Goal: Obtain resource: Obtain resource

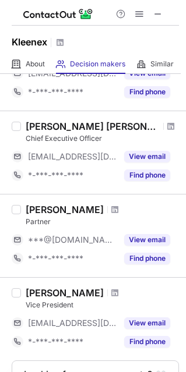
scroll to position [306, 0]
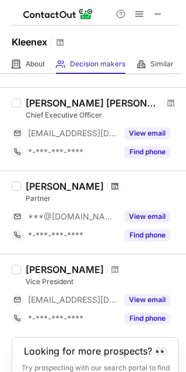
click at [111, 184] on span at bounding box center [114, 186] width 7 height 9
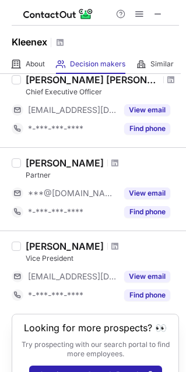
scroll to position [358, 0]
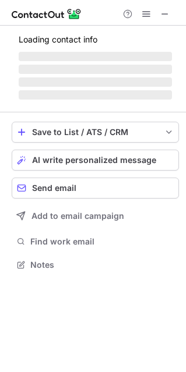
scroll to position [253, 186]
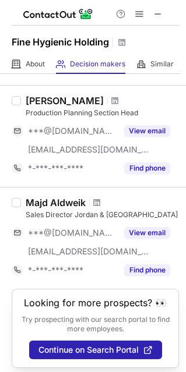
scroll to position [858, 0]
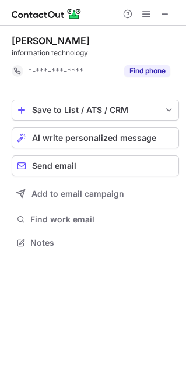
scroll to position [234, 186]
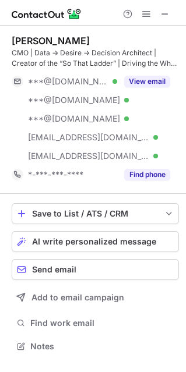
scroll to position [338, 186]
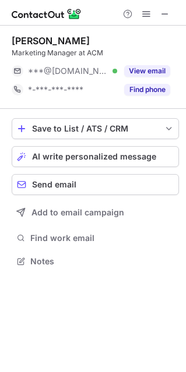
scroll to position [253, 186]
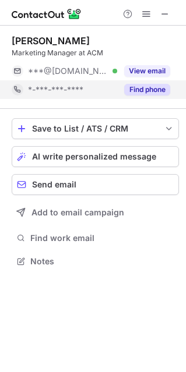
click at [148, 91] on button "Find phone" at bounding box center [147, 90] width 46 height 12
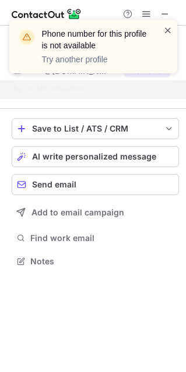
click at [168, 31] on span at bounding box center [167, 30] width 9 height 12
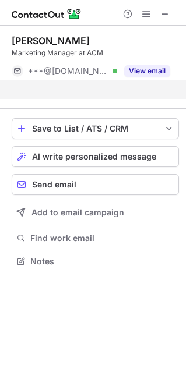
scroll to position [234, 186]
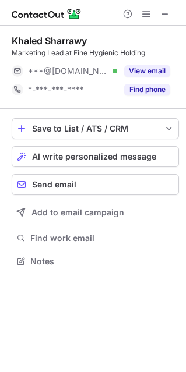
scroll to position [253, 186]
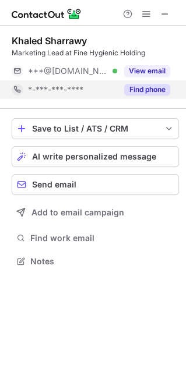
click at [138, 93] on button "Find phone" at bounding box center [147, 90] width 46 height 12
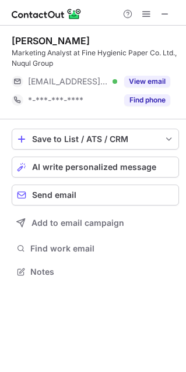
scroll to position [263, 186]
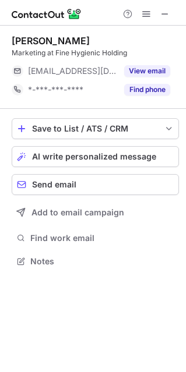
scroll to position [253, 186]
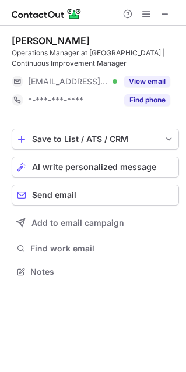
scroll to position [263, 186]
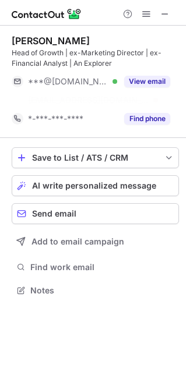
scroll to position [263, 186]
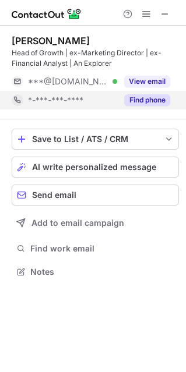
click at [139, 98] on button "Find phone" at bounding box center [147, 100] width 46 height 12
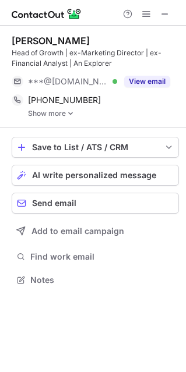
click at [56, 114] on link "Show more" at bounding box center [103, 114] width 151 height 8
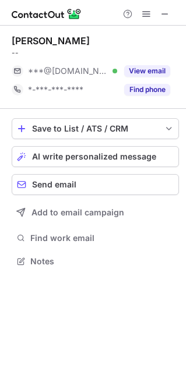
scroll to position [253, 186]
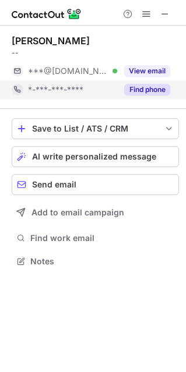
click at [155, 89] on button "Find phone" at bounding box center [147, 90] width 46 height 12
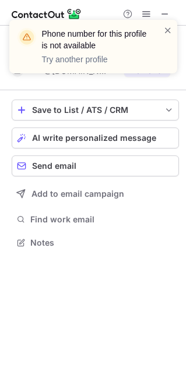
scroll to position [234, 186]
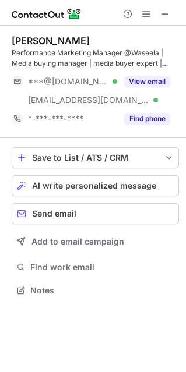
scroll to position [282, 186]
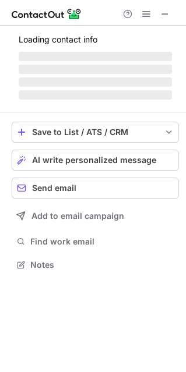
scroll to position [253, 186]
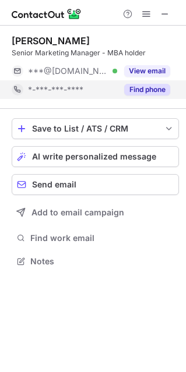
click at [153, 93] on button "Find phone" at bounding box center [147, 90] width 46 height 12
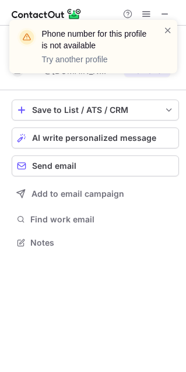
scroll to position [234, 186]
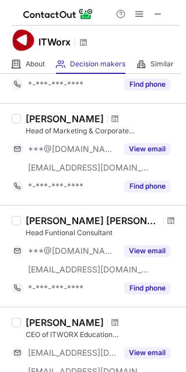
scroll to position [450, 0]
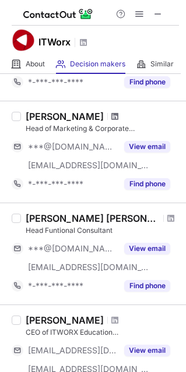
click at [111, 115] on span at bounding box center [114, 116] width 7 height 9
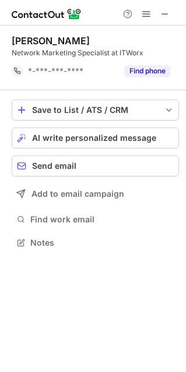
scroll to position [234, 186]
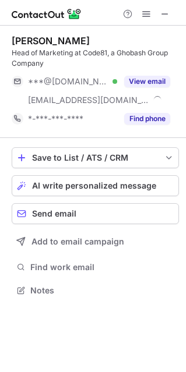
scroll to position [282, 186]
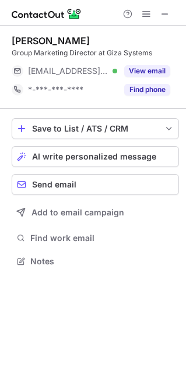
scroll to position [253, 186]
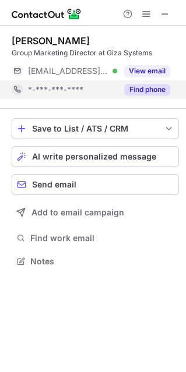
click at [154, 91] on button "Find phone" at bounding box center [147, 90] width 46 height 12
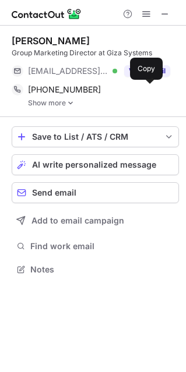
scroll to position [261, 186]
click at [61, 103] on link "Show more" at bounding box center [103, 103] width 151 height 8
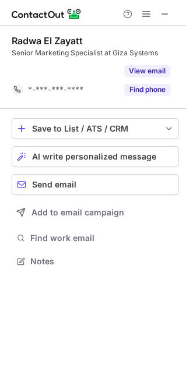
scroll to position [234, 186]
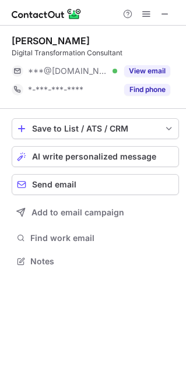
scroll to position [253, 186]
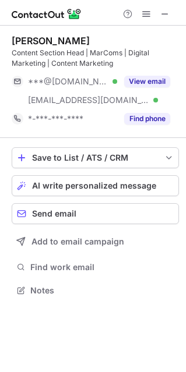
scroll to position [282, 186]
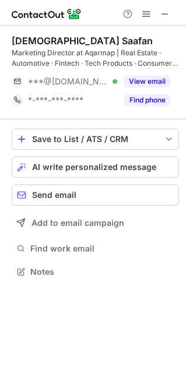
scroll to position [263, 186]
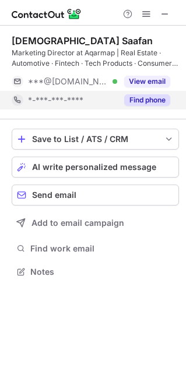
click at [145, 97] on button "Find phone" at bounding box center [147, 100] width 46 height 12
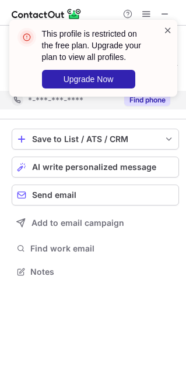
click at [167, 33] on span at bounding box center [167, 30] width 9 height 12
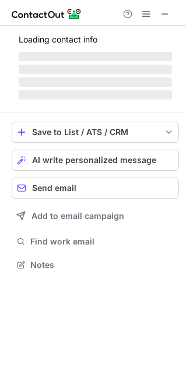
scroll to position [253, 186]
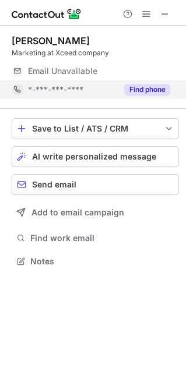
click at [139, 87] on button "Find phone" at bounding box center [147, 90] width 46 height 12
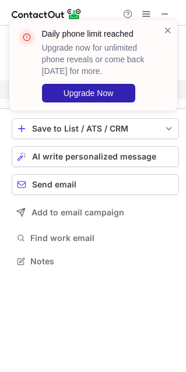
scroll to position [234, 186]
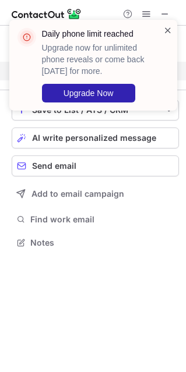
click at [167, 30] on span at bounding box center [167, 30] width 9 height 12
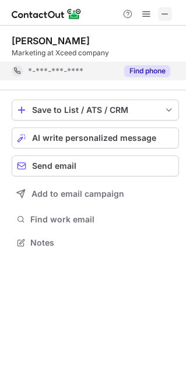
click at [163, 10] on span at bounding box center [164, 13] width 9 height 9
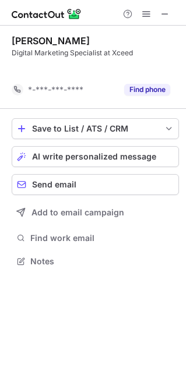
scroll to position [234, 186]
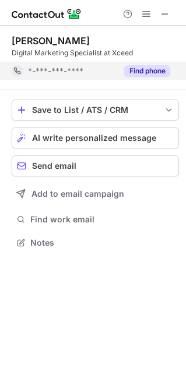
click at [138, 66] on button "Find phone" at bounding box center [147, 71] width 46 height 12
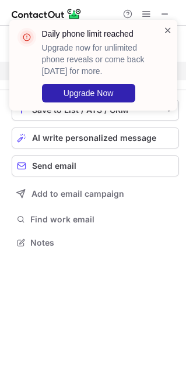
click at [167, 30] on span at bounding box center [167, 30] width 9 height 12
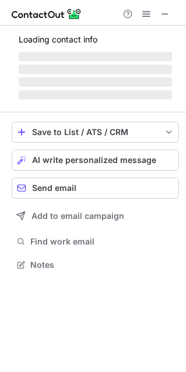
scroll to position [263, 186]
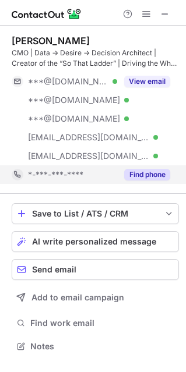
scroll to position [338, 186]
click at [146, 172] on button "Find phone" at bounding box center [147, 175] width 46 height 12
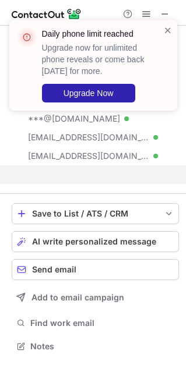
scroll to position [319, 186]
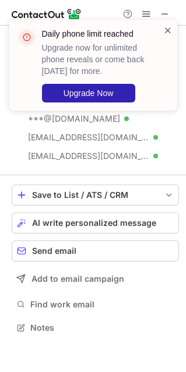
click at [167, 30] on span at bounding box center [167, 30] width 9 height 12
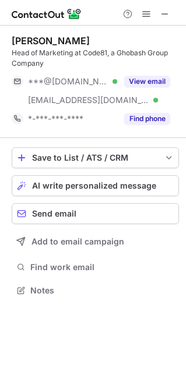
scroll to position [282, 186]
